Goal: Navigation & Orientation: Find specific page/section

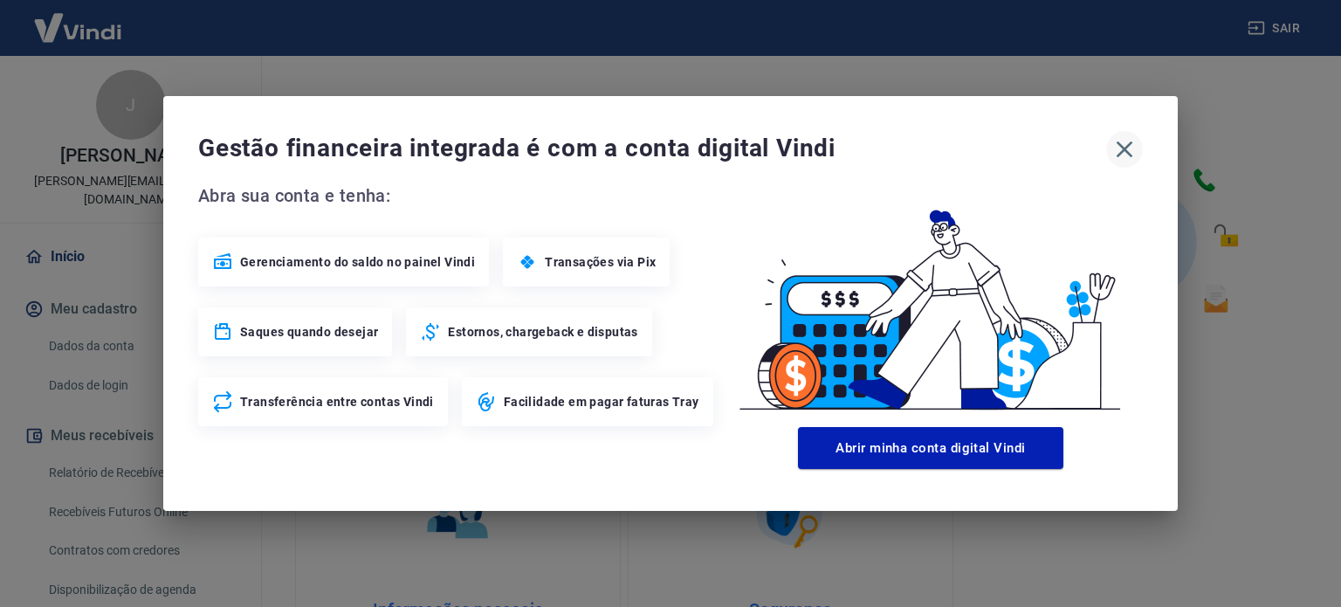
click at [1117, 154] on icon "button" at bounding box center [1125, 149] width 17 height 17
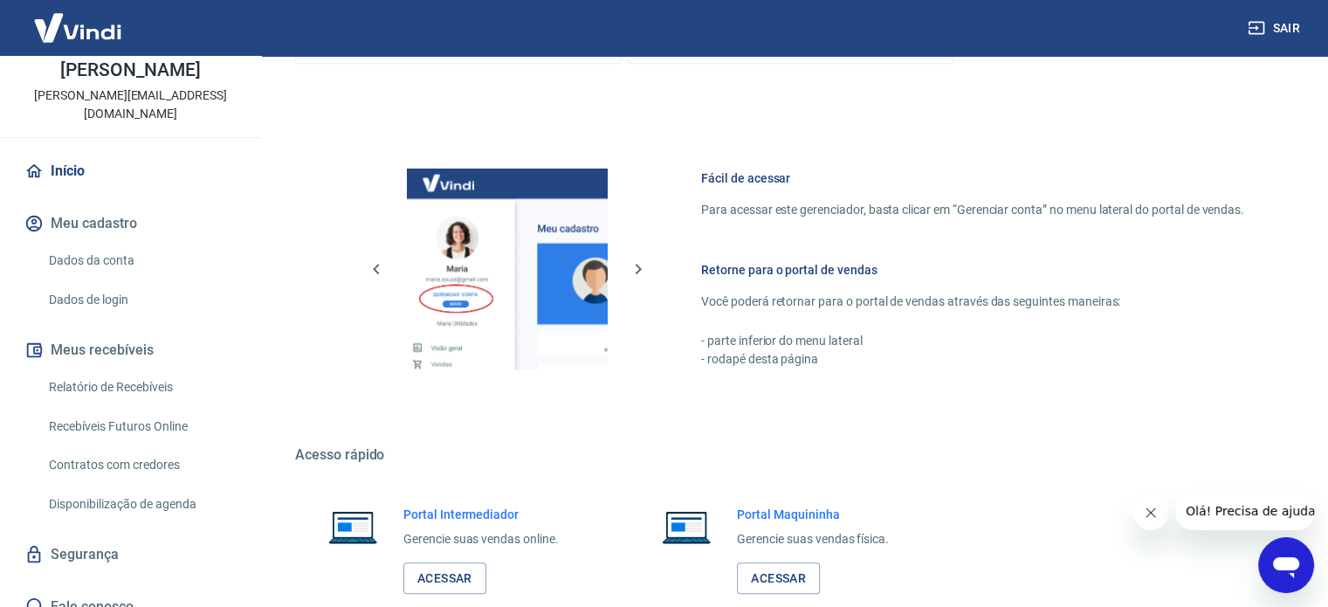
scroll to position [952, 0]
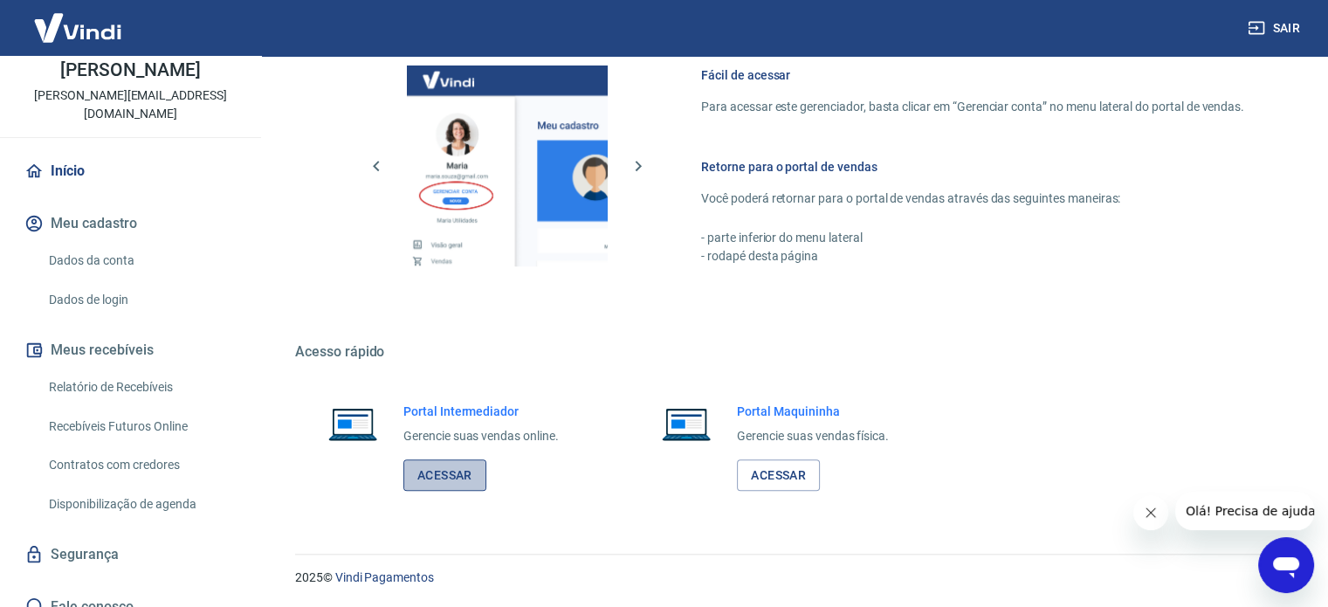
click at [450, 467] on link "Acessar" at bounding box center [444, 475] width 83 height 32
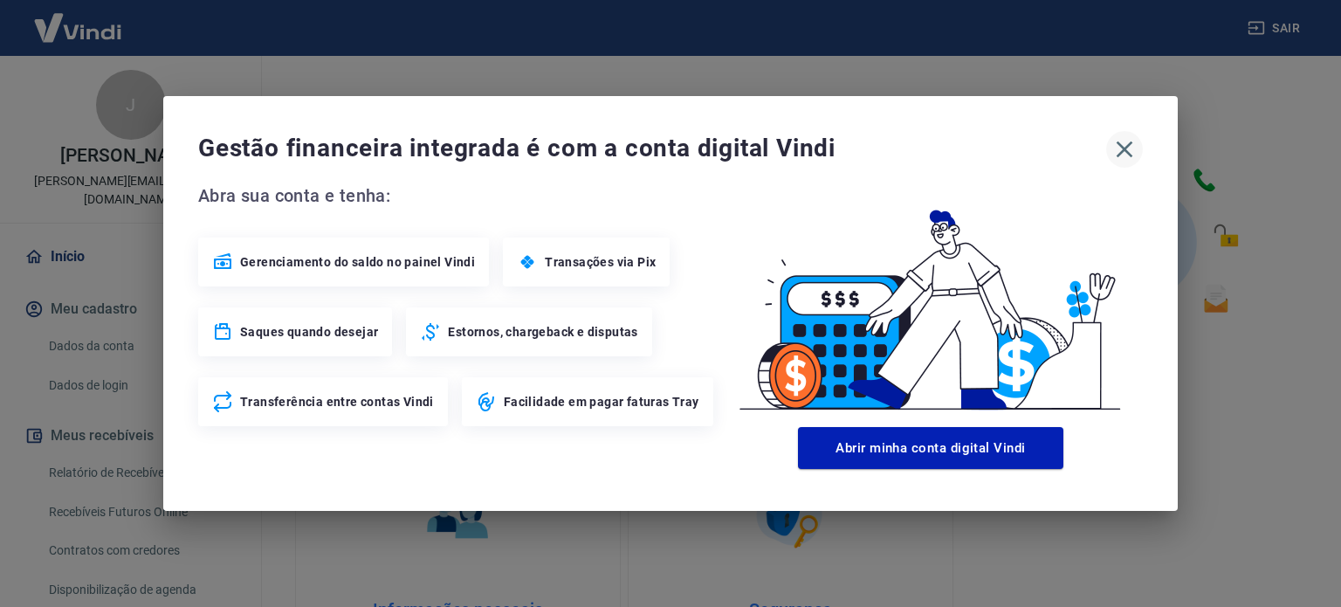
click at [1125, 143] on icon "button" at bounding box center [1124, 149] width 28 height 28
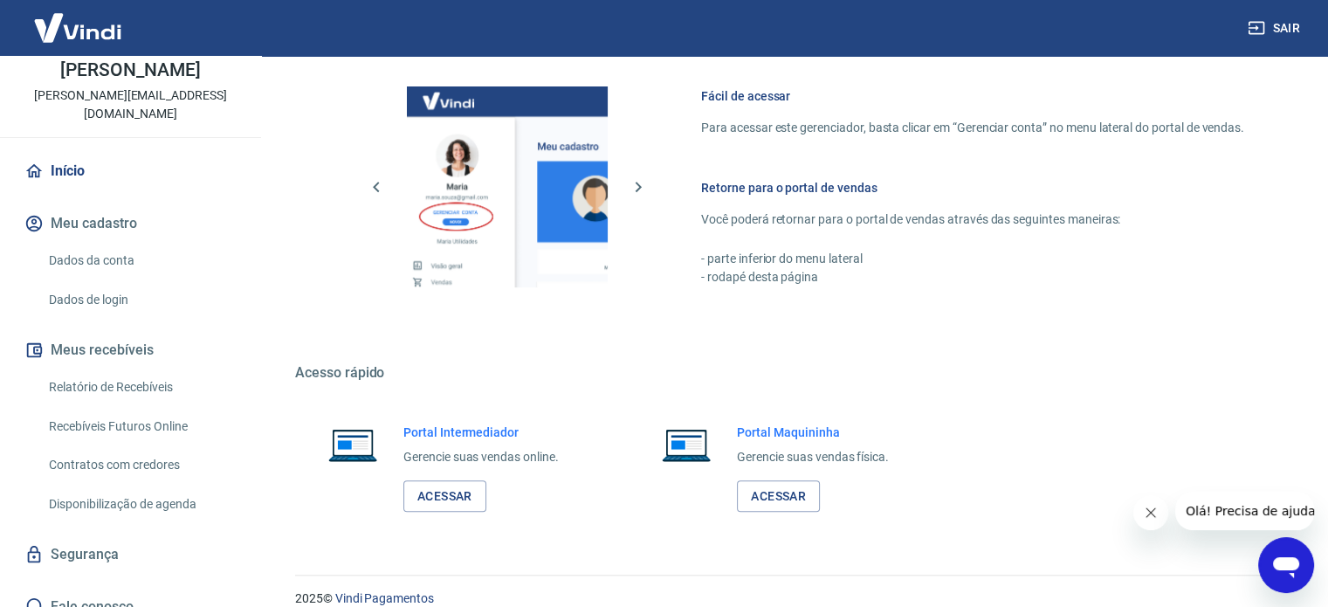
scroll to position [952, 0]
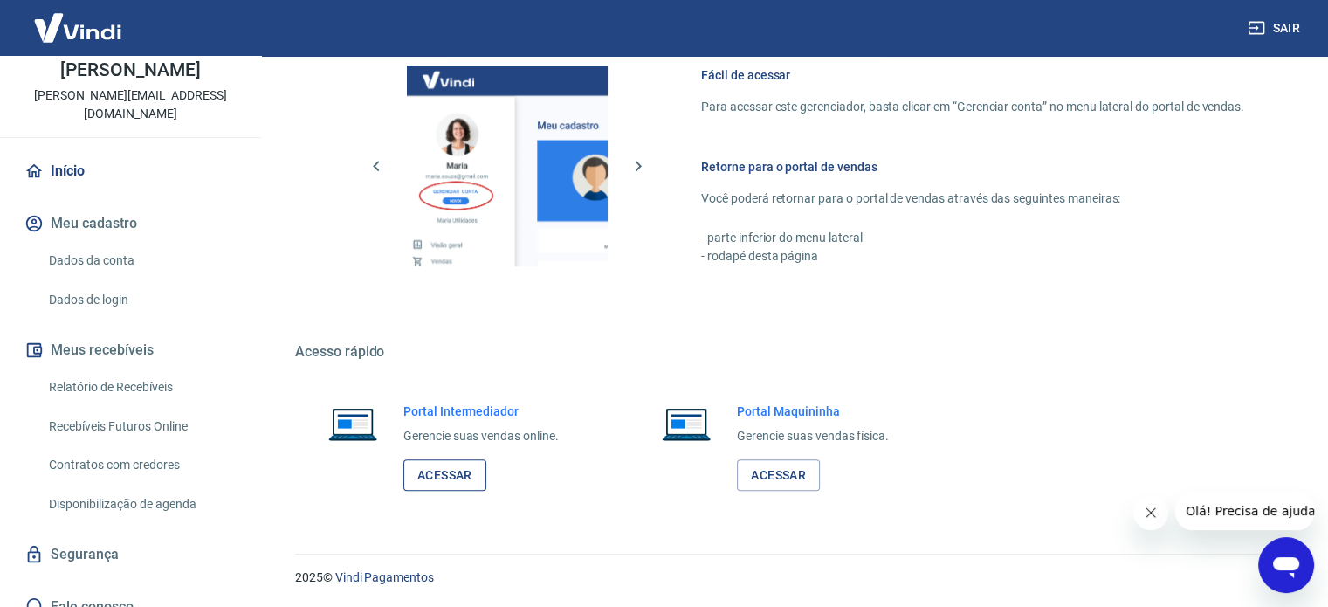
click at [449, 485] on link "Acessar" at bounding box center [444, 475] width 83 height 32
